Goal: Information Seeking & Learning: Learn about a topic

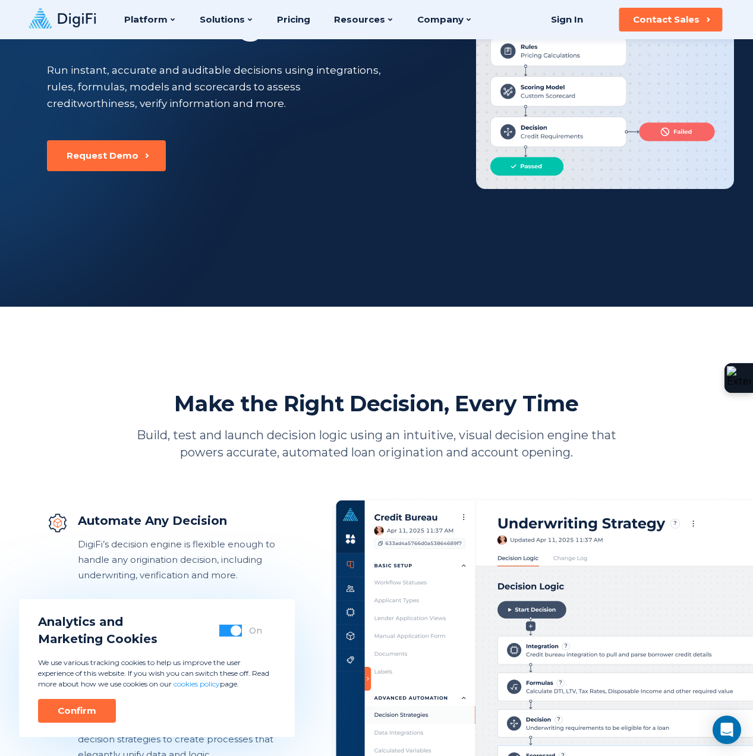
scroll to position [104, 0]
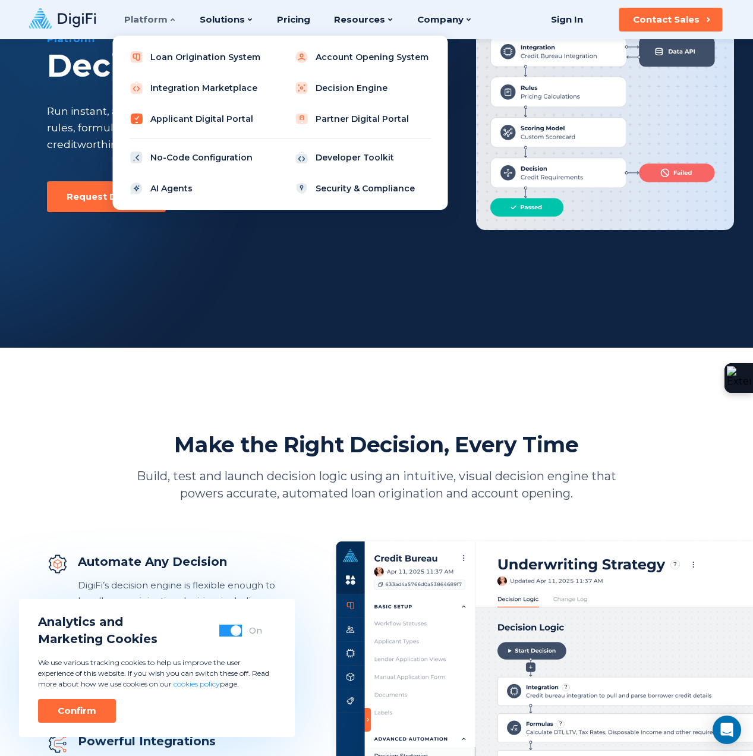
click at [190, 123] on link "Applicant Digital Portal" at bounding box center [197, 119] width 151 height 24
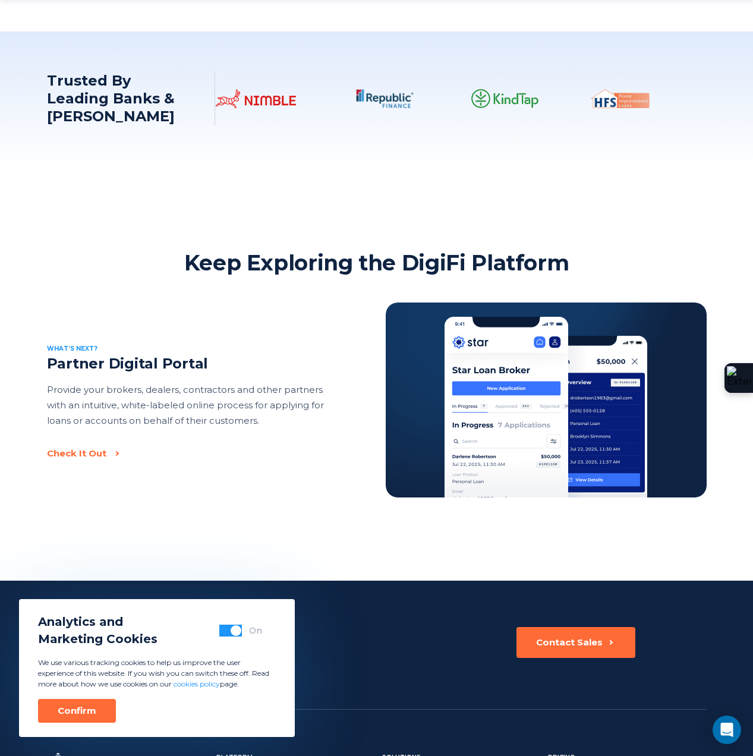
scroll to position [1651, 0]
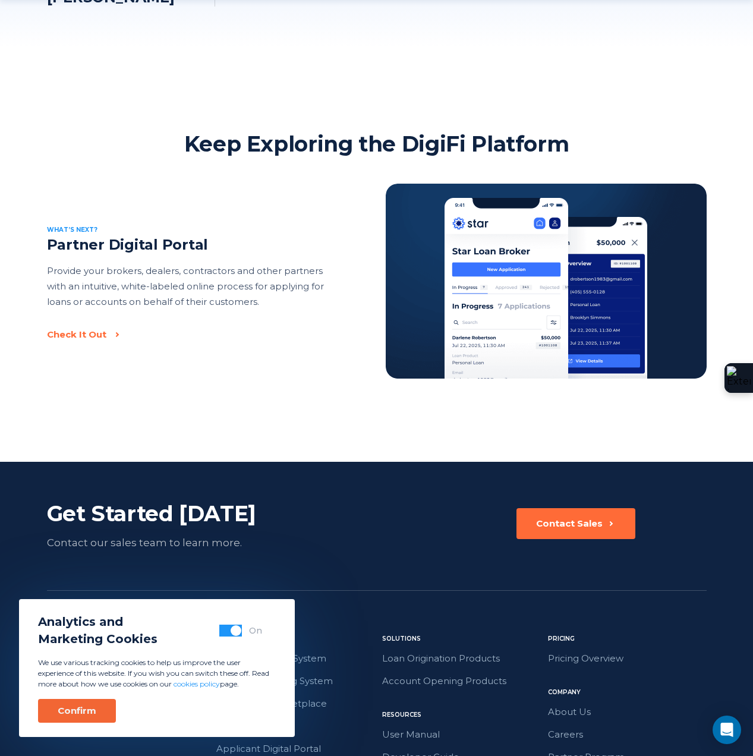
click at [76, 711] on div "Confirm" at bounding box center [77, 711] width 39 height 12
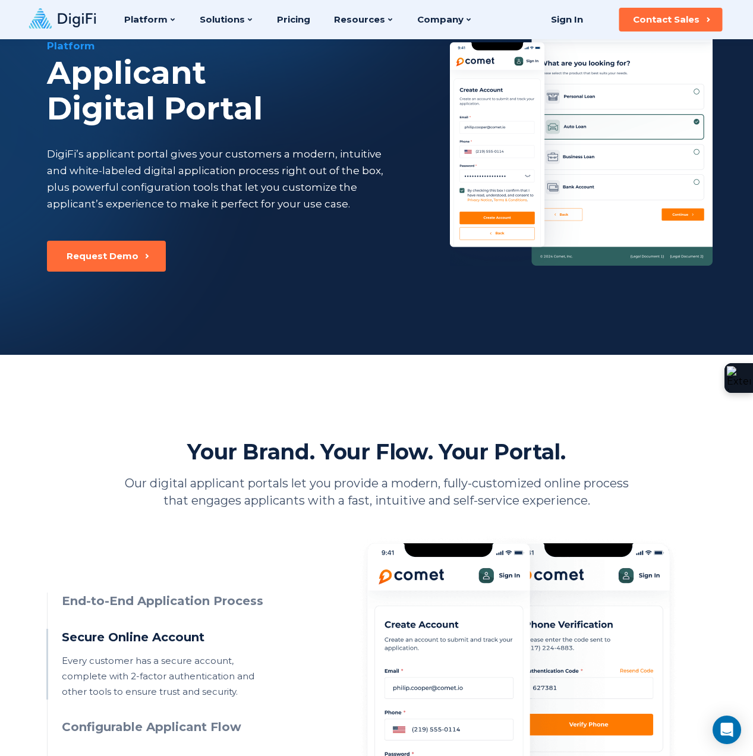
scroll to position [0, 0]
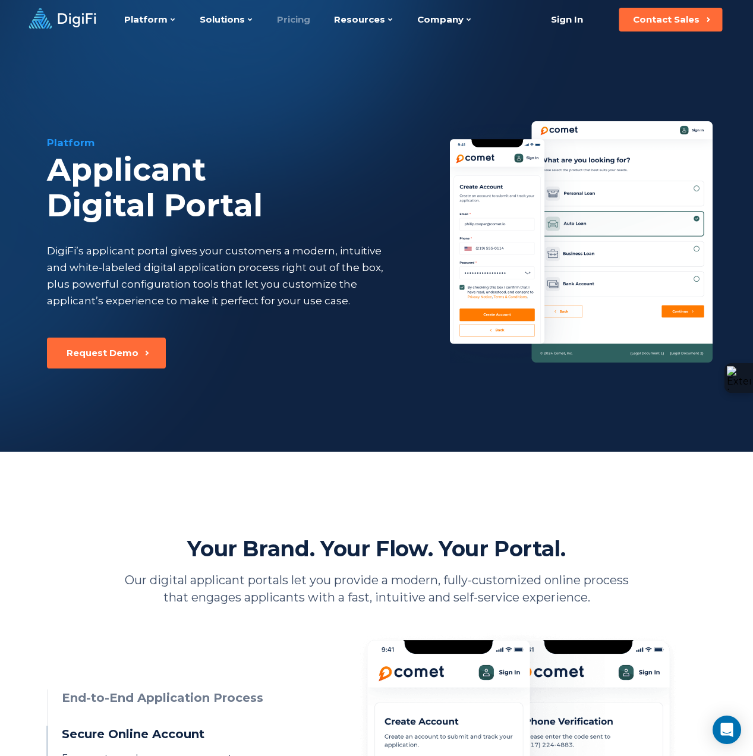
click at [298, 20] on link "Pricing" at bounding box center [293, 19] width 33 height 39
